Goal: Transaction & Acquisition: Purchase product/service

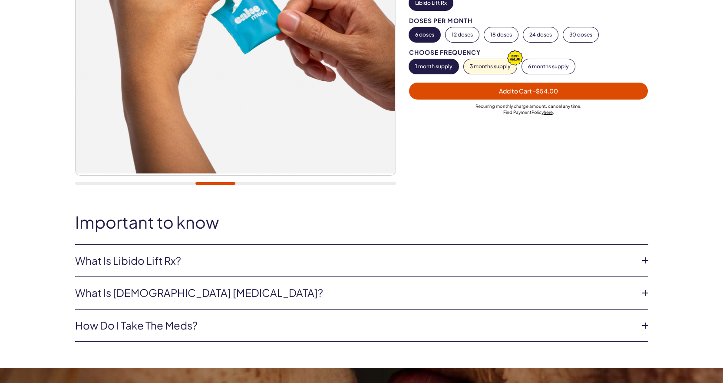
scroll to position [217, 0]
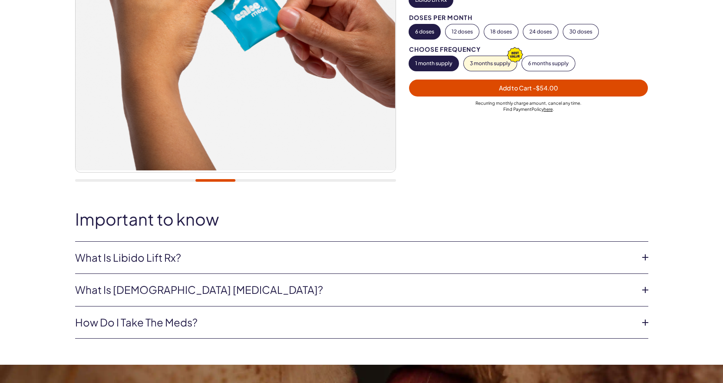
click at [645, 258] on icon at bounding box center [645, 257] width 13 height 13
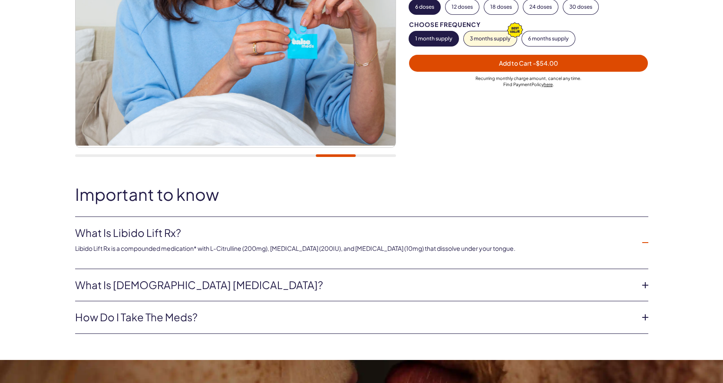
scroll to position [261, 0]
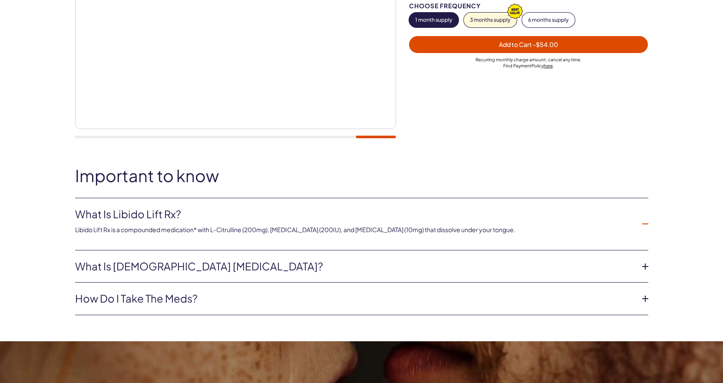
click at [645, 266] on icon at bounding box center [645, 266] width 13 height 13
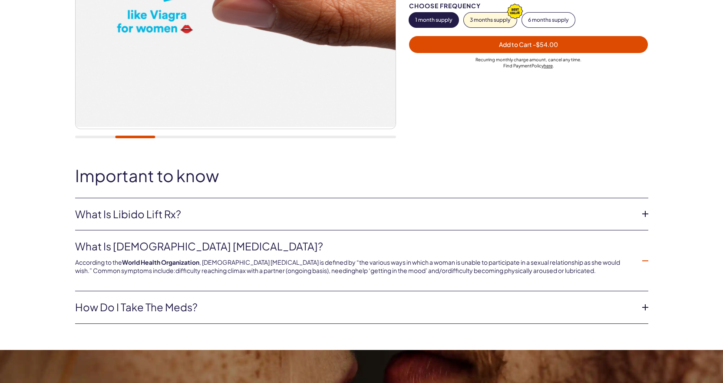
click at [643, 306] on icon at bounding box center [645, 307] width 13 height 13
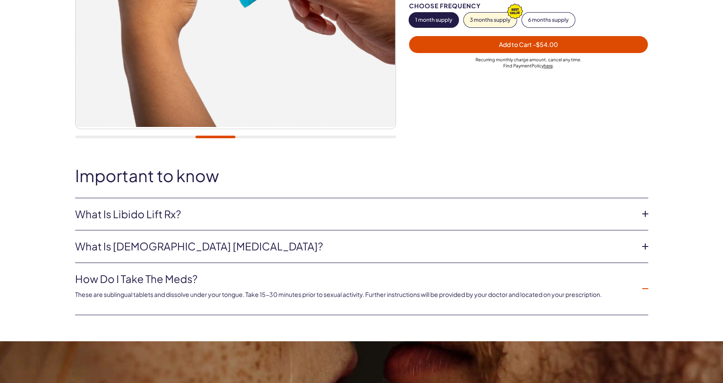
click at [645, 216] on icon at bounding box center [645, 213] width 13 height 13
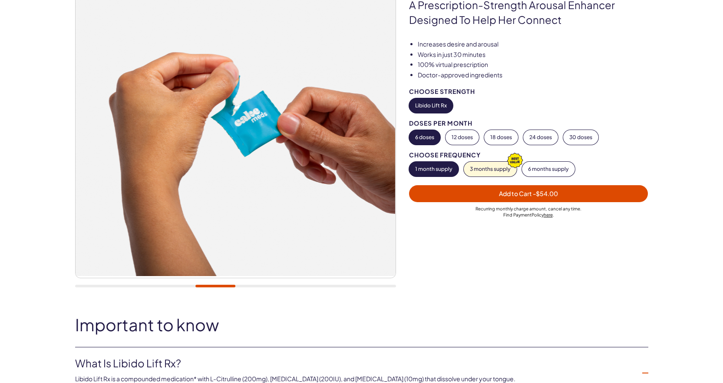
scroll to position [87, 0]
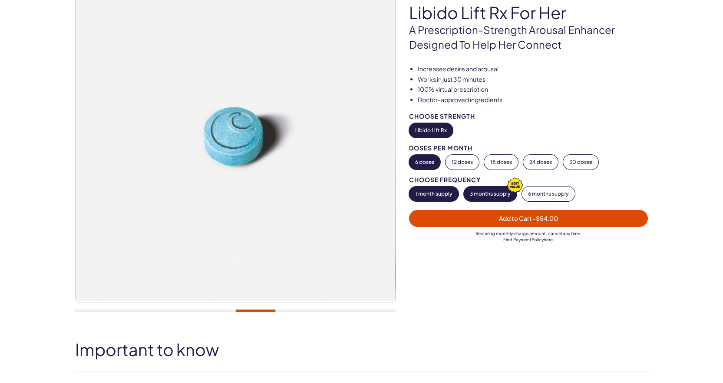
click at [484, 193] on button "3 months supply" at bounding box center [490, 193] width 53 height 15
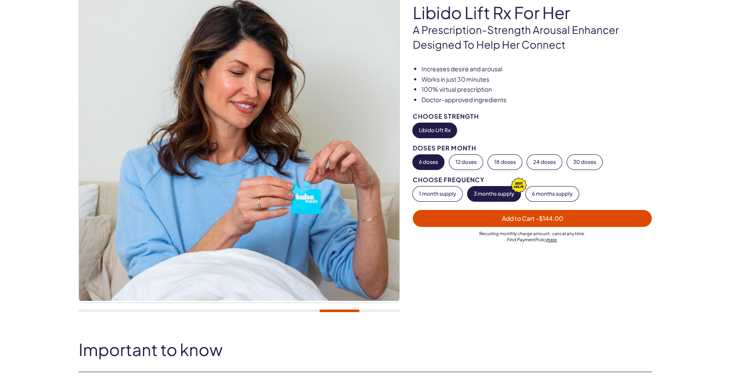
scroll to position [0, 0]
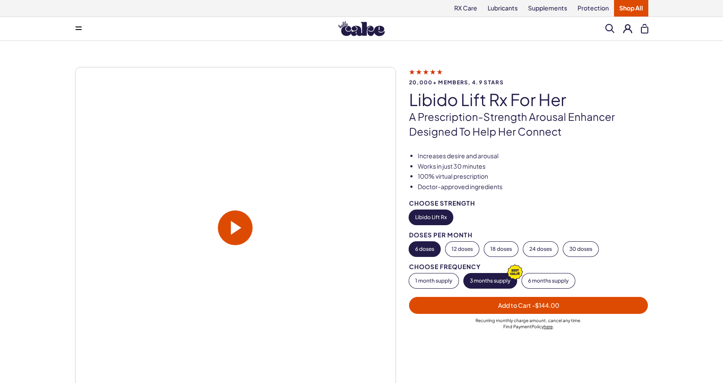
click at [549, 307] on span "- $144.00" at bounding box center [545, 305] width 27 height 8
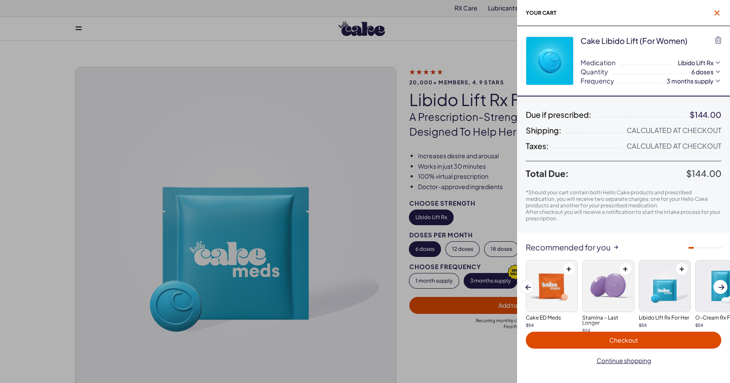
click at [716, 13] on icon "button" at bounding box center [716, 12] width 5 height 5
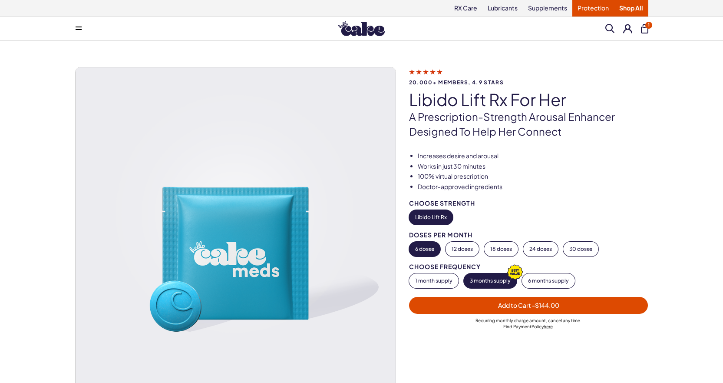
click at [587, 8] on link "Protection" at bounding box center [594, 8] width 42 height 17
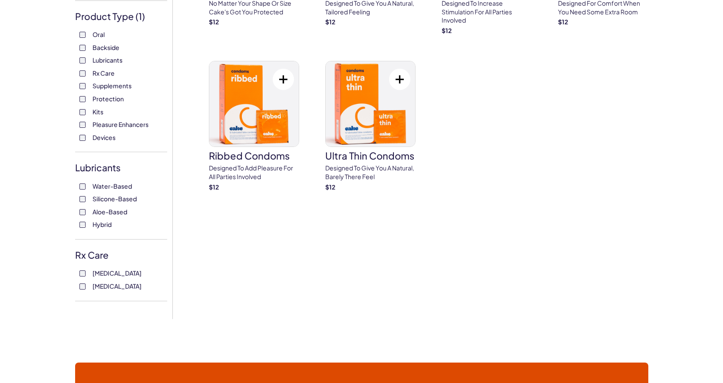
scroll to position [174, 0]
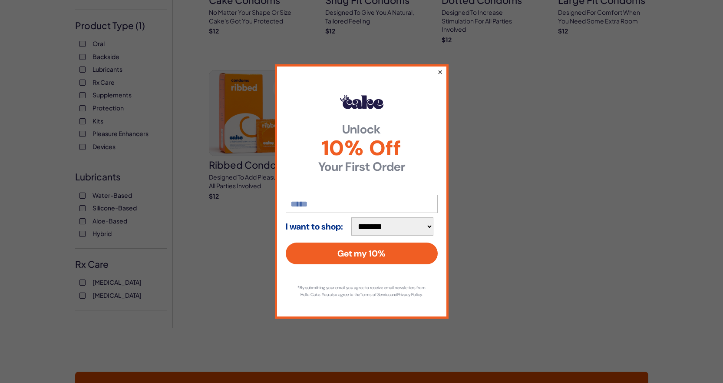
click at [438, 68] on button "×" at bounding box center [440, 71] width 6 height 10
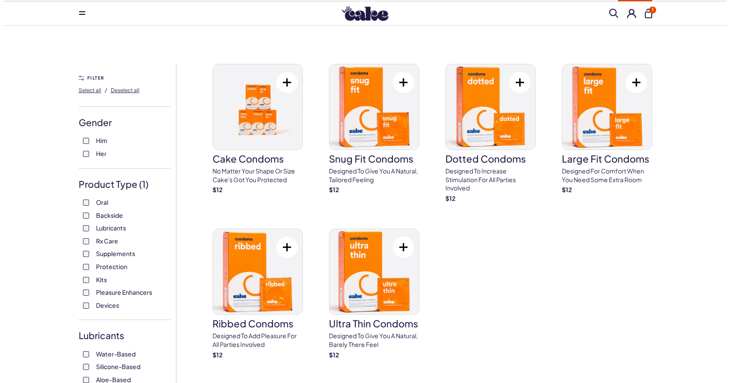
scroll to position [0, 0]
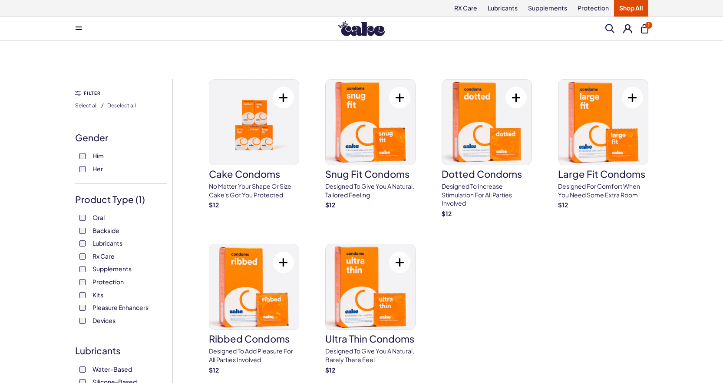
click at [644, 27] on button "1" at bounding box center [644, 29] width 7 height 10
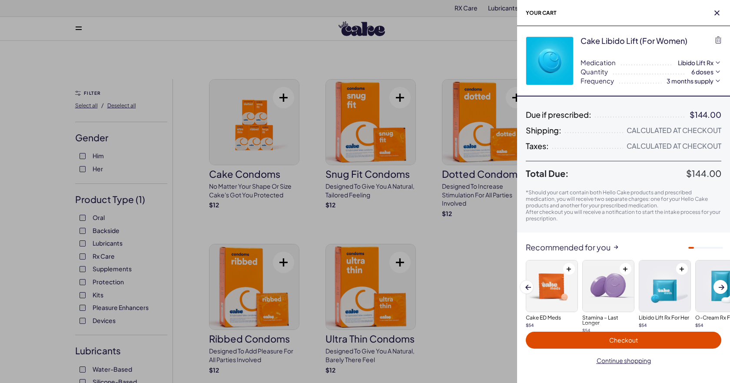
click at [630, 339] on span "Checkout" at bounding box center [623, 340] width 29 height 8
